Goal: Transaction & Acquisition: Subscribe to service/newsletter

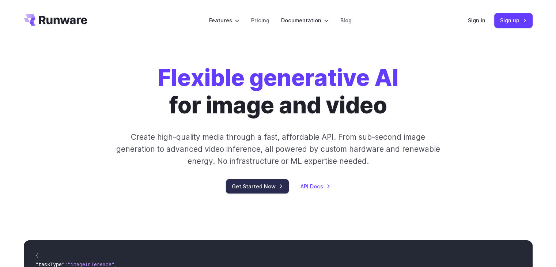
click at [266, 185] on link "Get Started Now" at bounding box center [257, 186] width 63 height 14
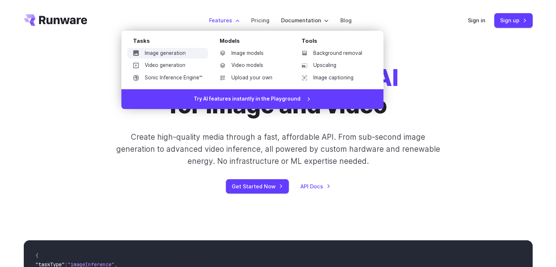
click at [180, 52] on link "Image generation" at bounding box center [167, 53] width 81 height 11
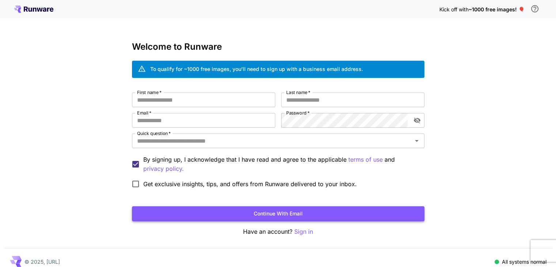
click at [275, 212] on button "Continue with email" at bounding box center [278, 213] width 292 height 15
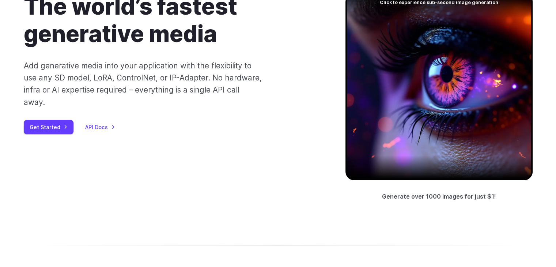
scroll to position [146, 0]
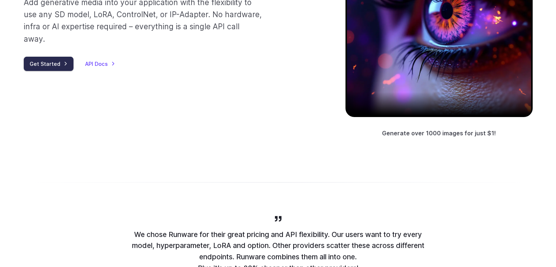
click at [49, 57] on link "Get Started" at bounding box center [49, 64] width 50 height 14
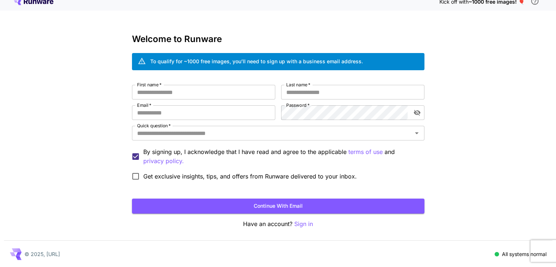
scroll to position [8, 0]
click at [302, 223] on p "Sign in" at bounding box center [303, 223] width 19 height 9
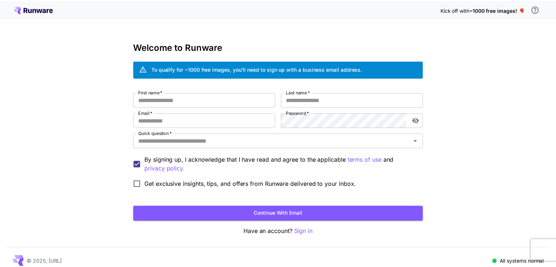
scroll to position [8, 0]
